Goal: Task Accomplishment & Management: Manage account settings

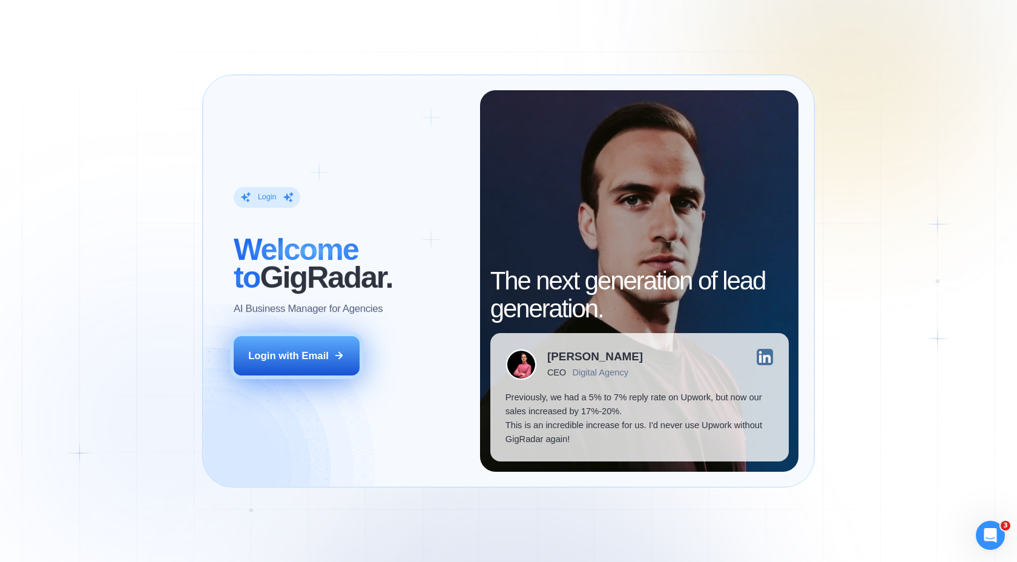
click at [324, 347] on button "Login with Email" at bounding box center [297, 355] width 126 height 39
